Goal: Information Seeking & Learning: Learn about a topic

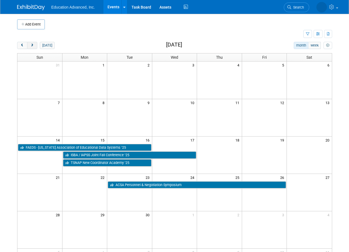
click at [33, 44] on span "next" at bounding box center [32, 46] width 4 height 4
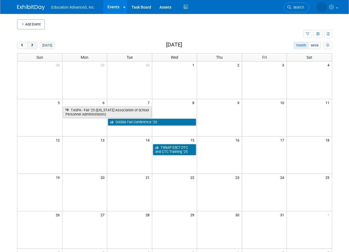
click at [33, 44] on span "next" at bounding box center [32, 46] width 4 height 4
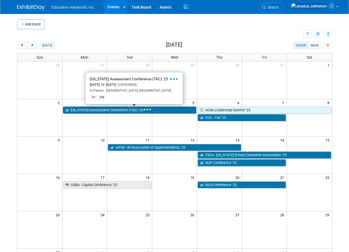
click at [95, 109] on link "[US_STATE] Assessment Conference (TAC) ’25" at bounding box center [130, 109] width 134 height 7
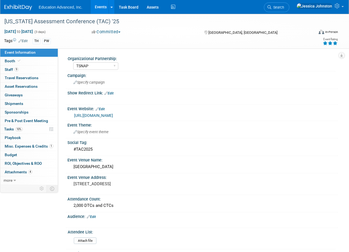
select select "TSNAP"
click at [22, 171] on span "Attachments 4" at bounding box center [19, 171] width 28 height 4
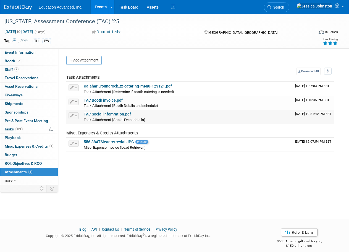
click at [121, 114] on link "TAC Social infomration.pdf" at bounding box center [107, 114] width 47 height 4
click at [137, 58] on div "Add Attachment" at bounding box center [200, 60] width 268 height 9
click at [15, 113] on span "Sponsorships 0" at bounding box center [17, 112] width 24 height 4
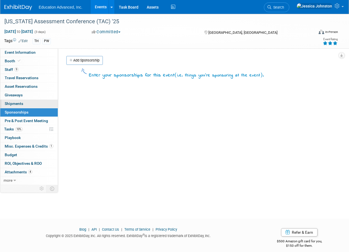
click at [18, 101] on span "Shipments 0" at bounding box center [14, 103] width 19 height 4
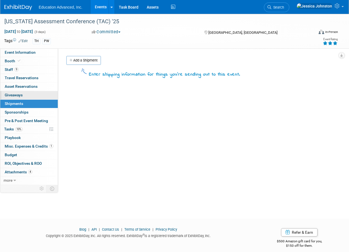
click at [16, 93] on span "Giveaways 0" at bounding box center [14, 95] width 18 height 4
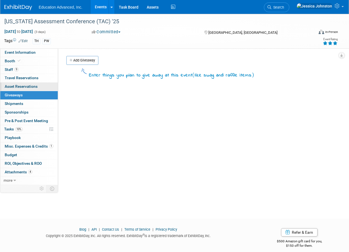
click at [12, 85] on span "Asset Reservations 0" at bounding box center [21, 86] width 33 height 4
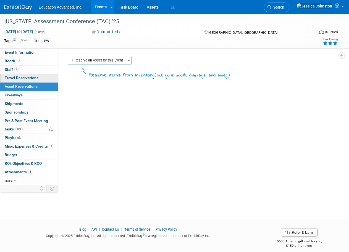
click at [10, 76] on span "Travel Reservations 0" at bounding box center [22, 77] width 34 height 4
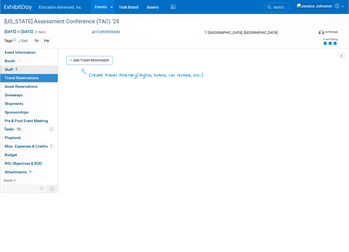
click at [9, 70] on span "Staff 9" at bounding box center [12, 69] width 14 height 4
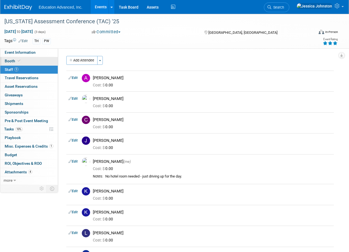
click at [12, 60] on span "Booth" at bounding box center [13, 61] width 17 height 4
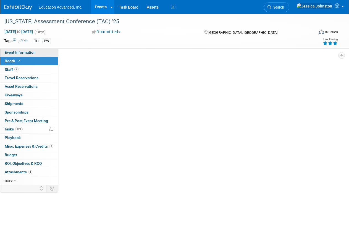
select select "Education Advanced, Inc."
select select "Paid in Full"
select select "10x20"
select select "Corner"
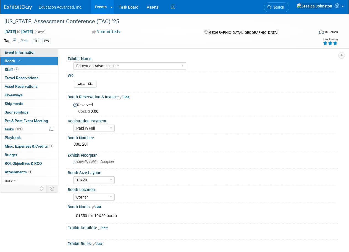
click at [13, 50] on span "Event Information" at bounding box center [20, 52] width 31 height 4
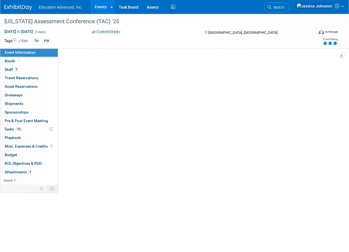
select select "TSNAP"
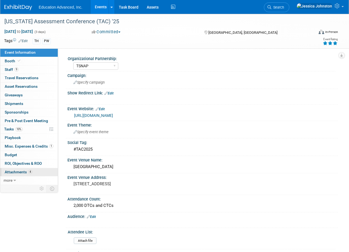
click at [18, 169] on link "4 Attachments 4" at bounding box center [29, 172] width 58 height 8
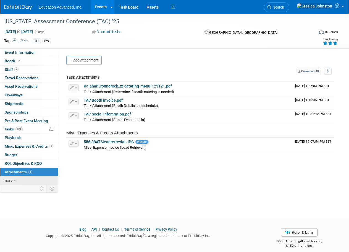
click at [12, 180] on span "more" at bounding box center [8, 180] width 9 height 4
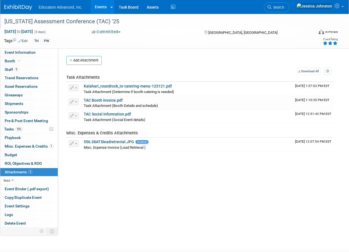
click at [183, 26] on div "[US_STATE] Assessment Conference (TAC) '25" at bounding box center [155, 22] width 307 height 10
